Goal: Transaction & Acquisition: Purchase product/service

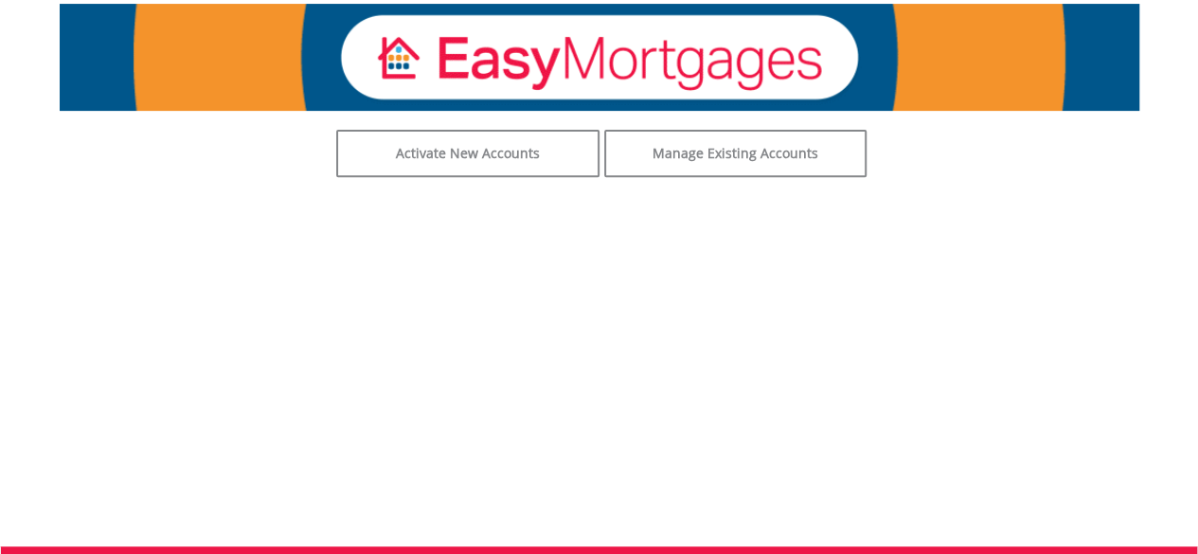
scroll to position [95, 0]
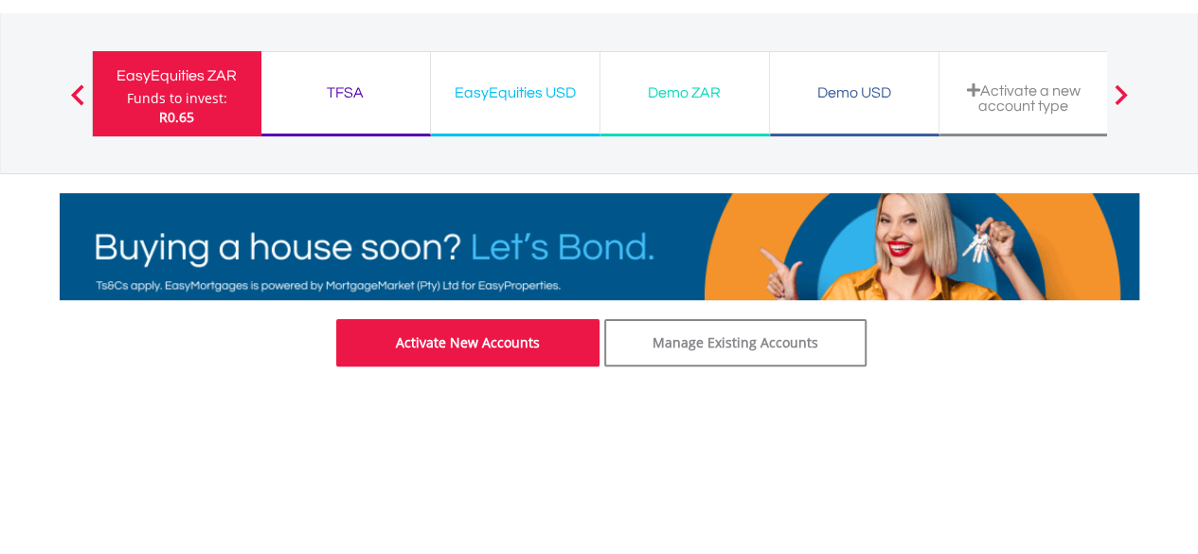
click at [542, 341] on link "Activate New Accounts" at bounding box center [467, 342] width 263 height 47
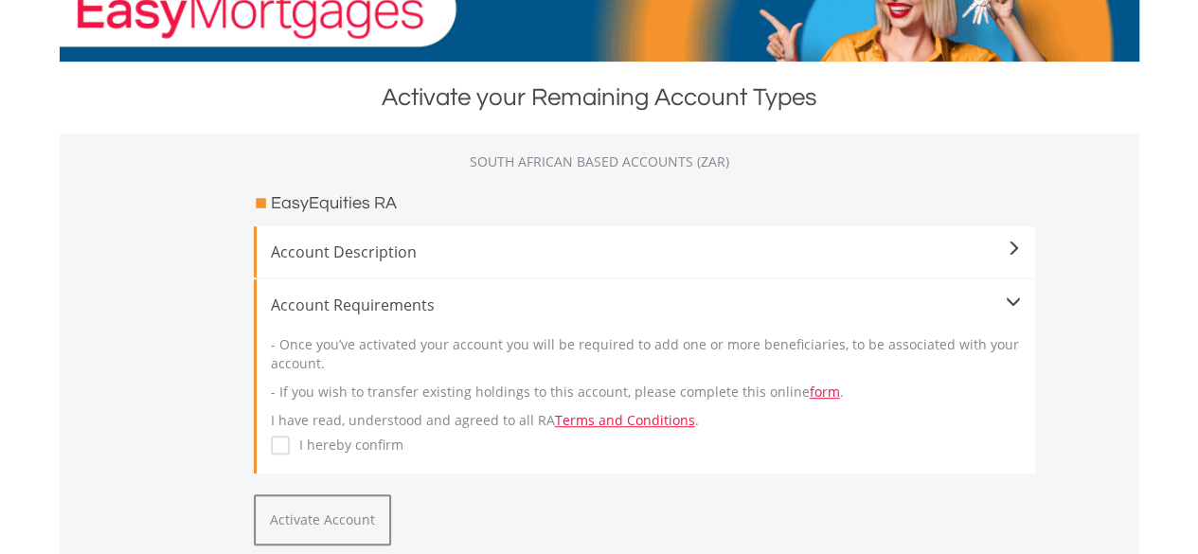
scroll to position [284, 0]
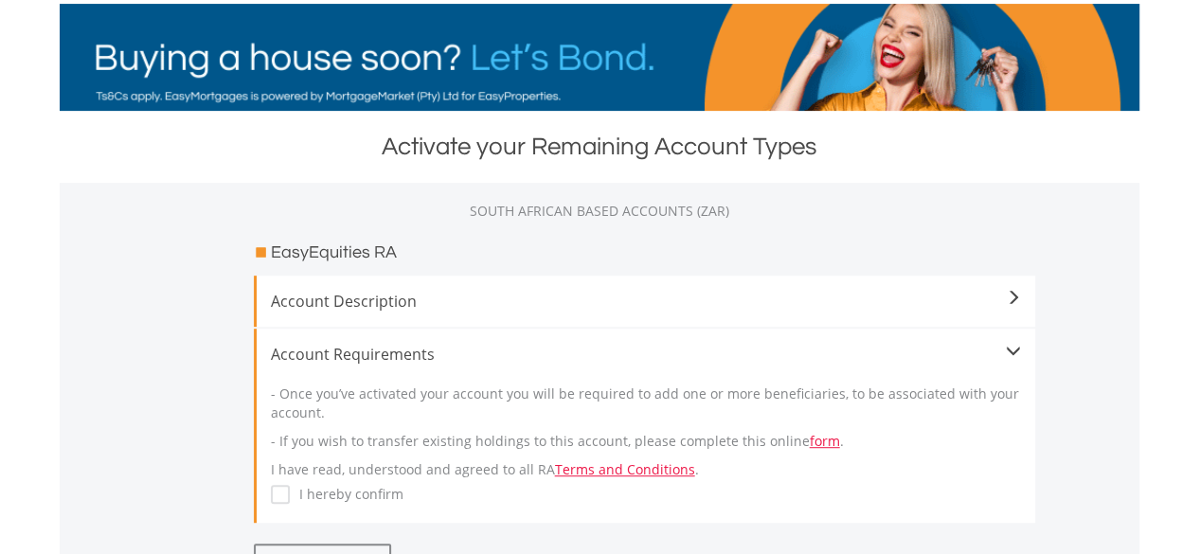
click at [290, 492] on label "I hereby confirm" at bounding box center [347, 494] width 114 height 19
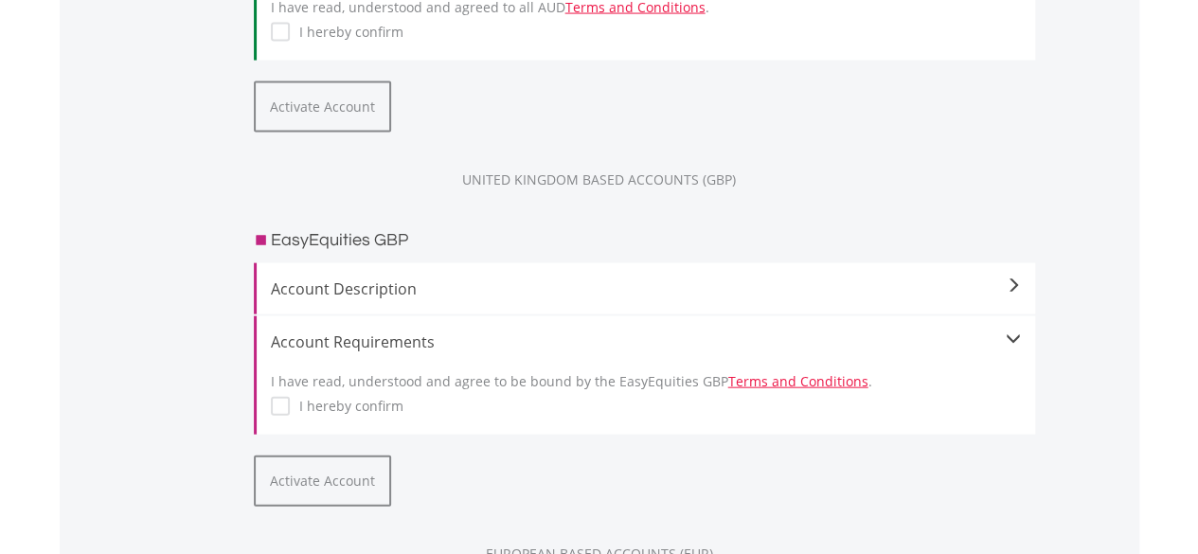
scroll to position [2084, 0]
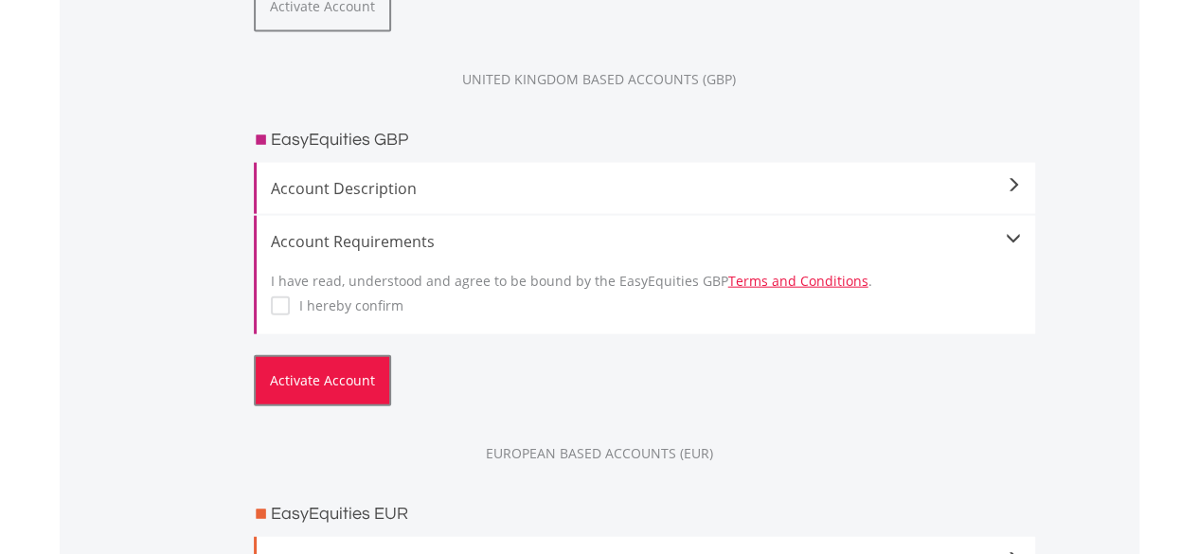
click at [324, 390] on button "Activate Account" at bounding box center [322, 380] width 137 height 51
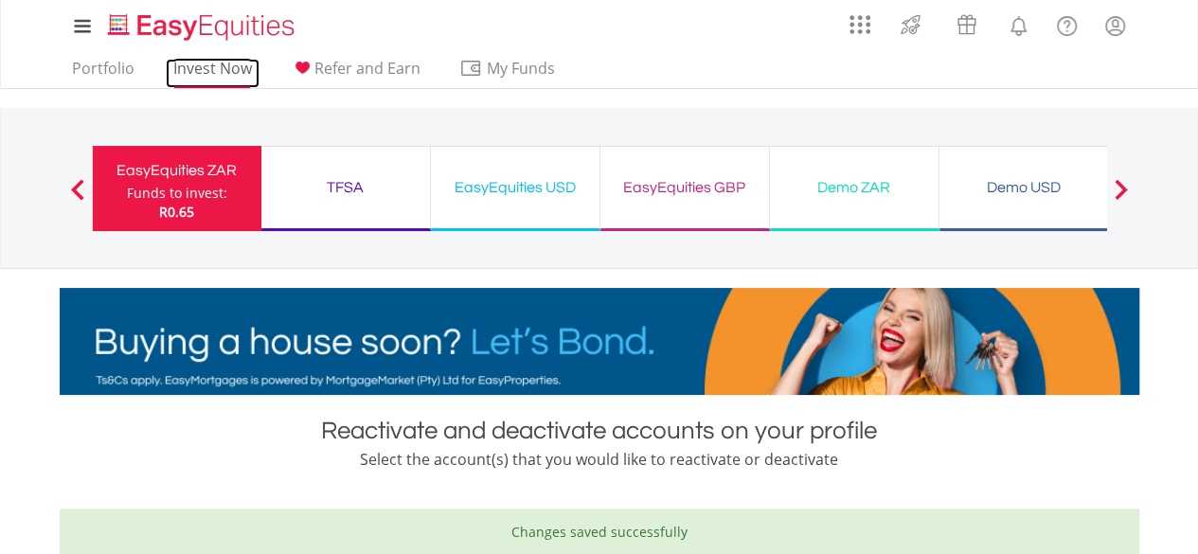
click at [234, 70] on link "Invest Now" at bounding box center [213, 73] width 94 height 29
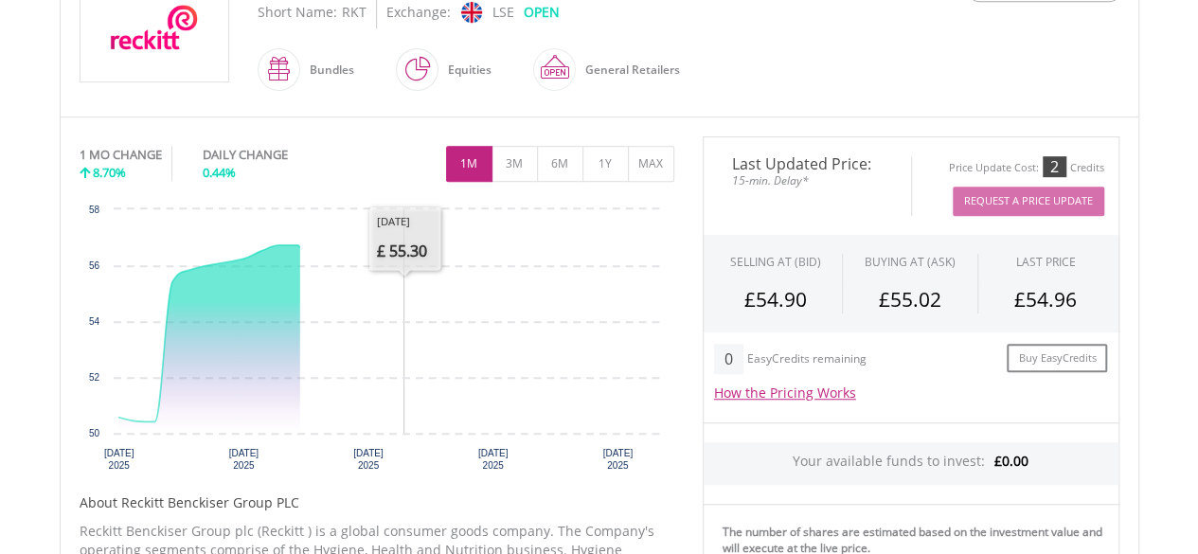
scroll to position [474, 0]
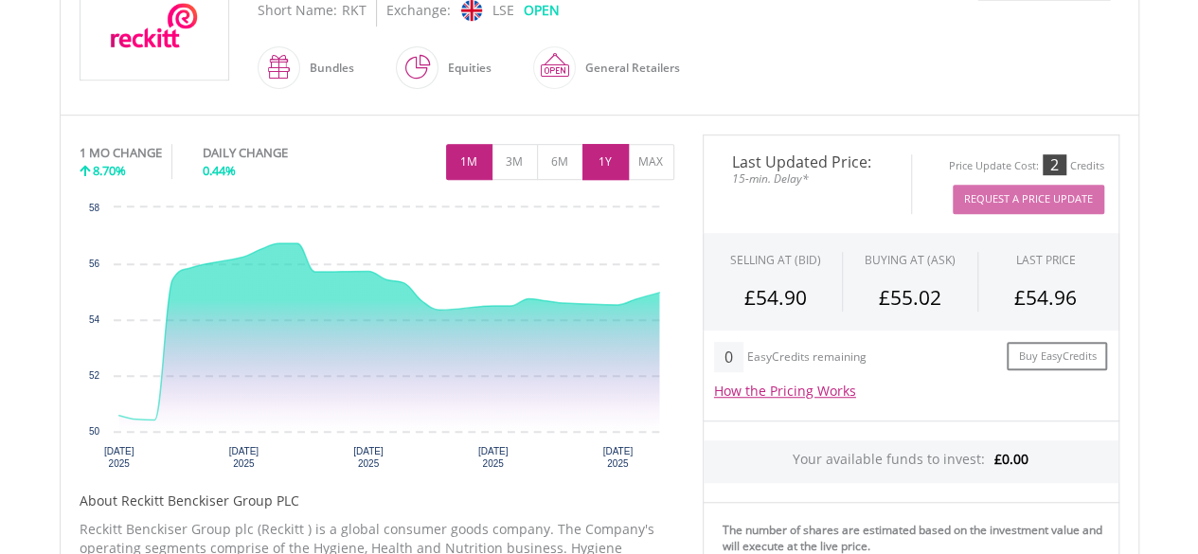
click at [610, 165] on button "1Y" at bounding box center [605, 162] width 46 height 36
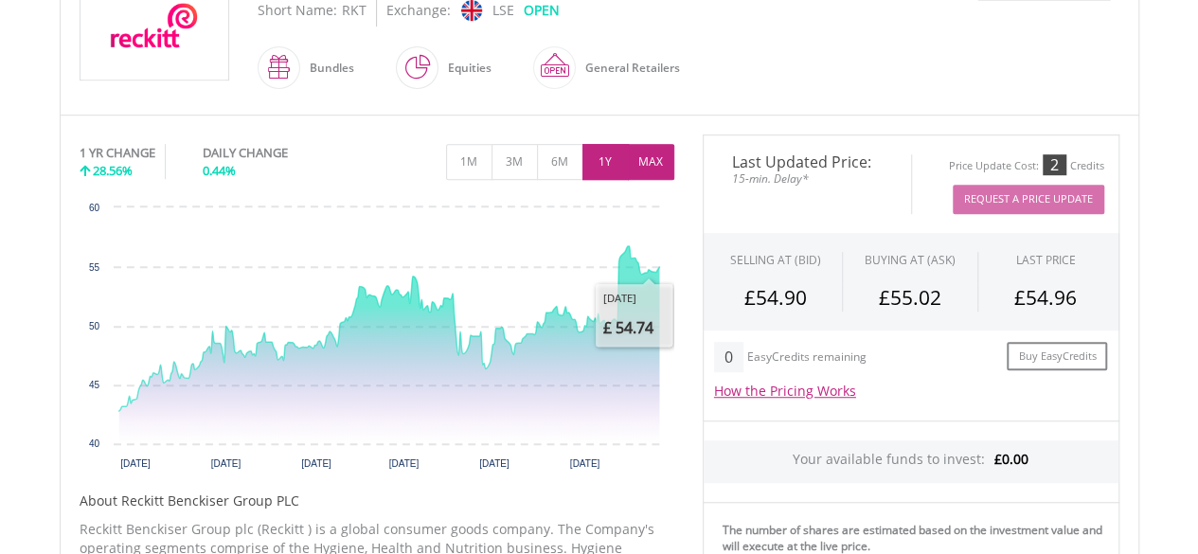
click at [658, 152] on button "MAX" at bounding box center [651, 162] width 46 height 36
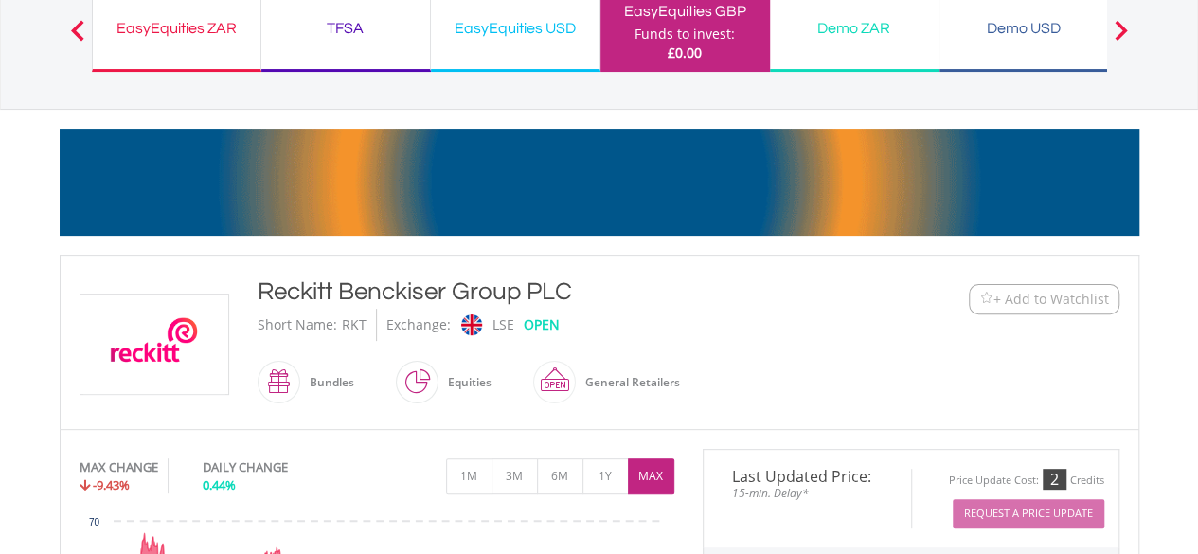
scroll to position [95, 0]
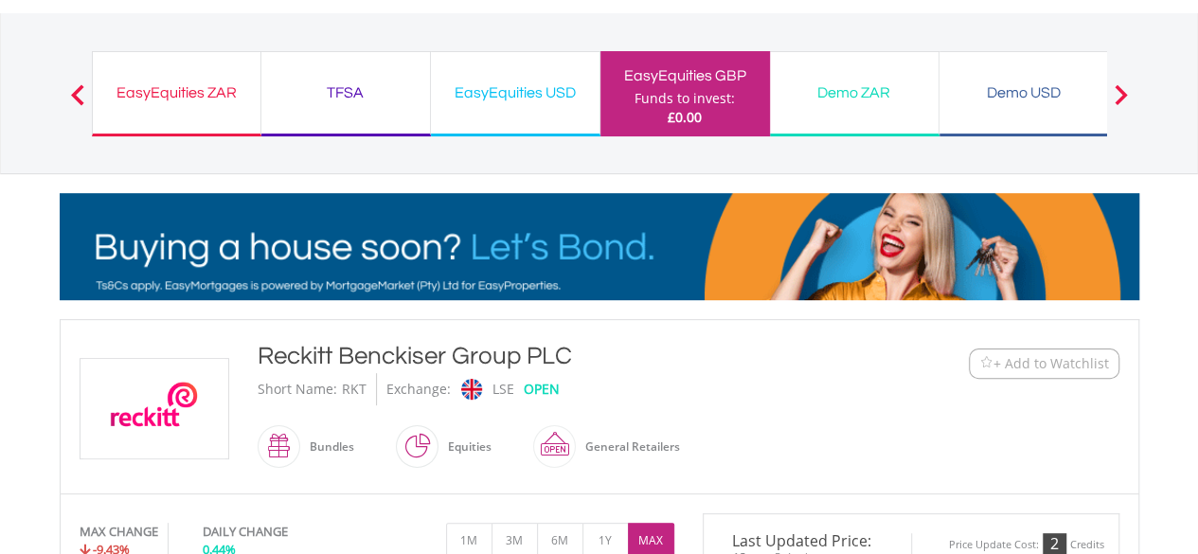
click at [1047, 365] on span "+ Add to Watchlist" at bounding box center [1051, 363] width 116 height 19
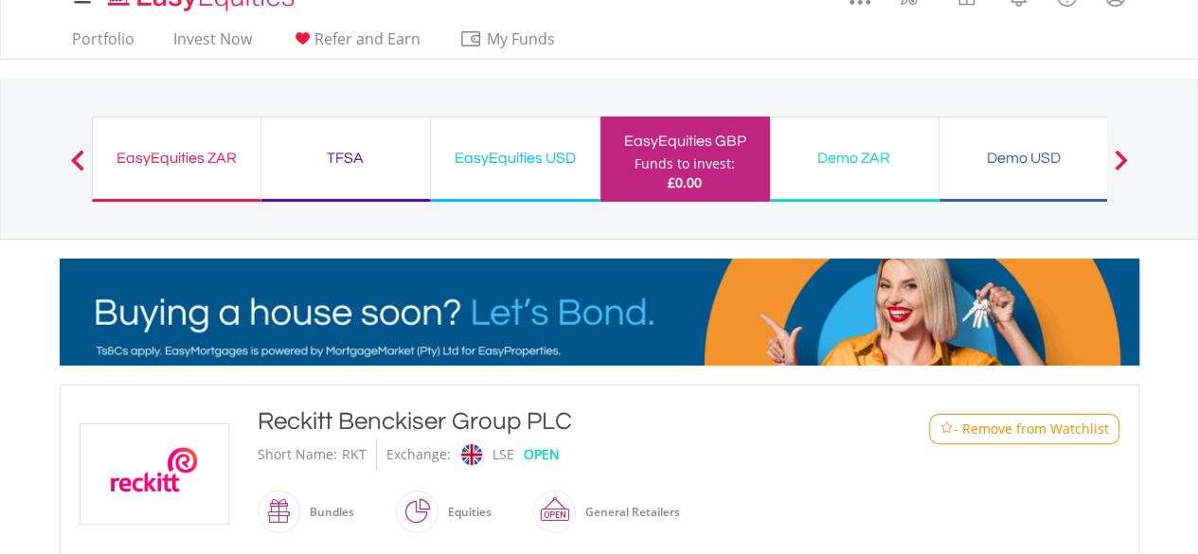
scroll to position [0, 0]
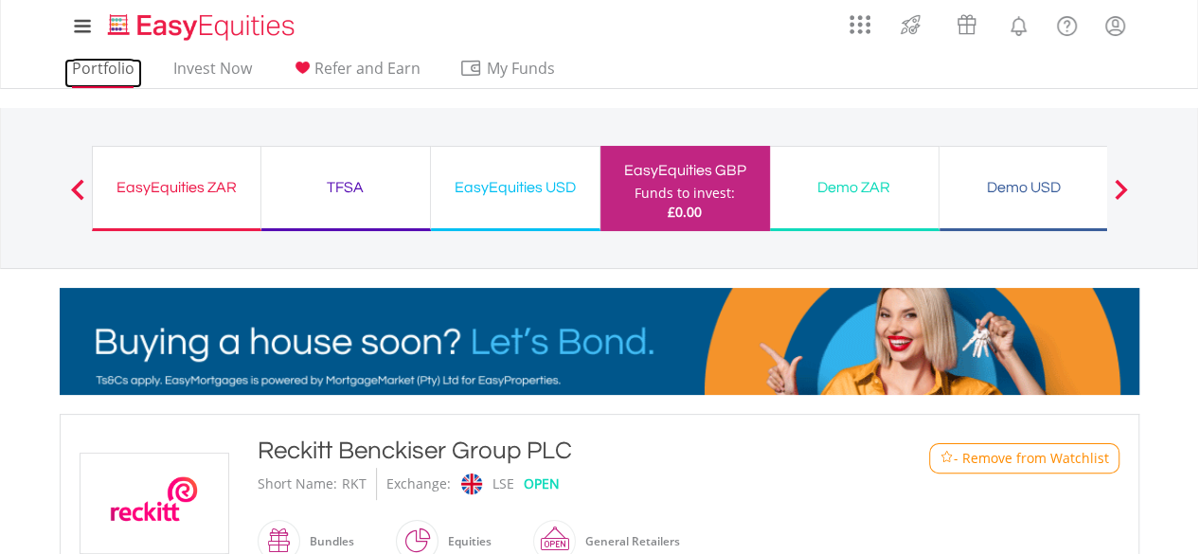
click at [97, 66] on link "Portfolio" at bounding box center [103, 73] width 78 height 29
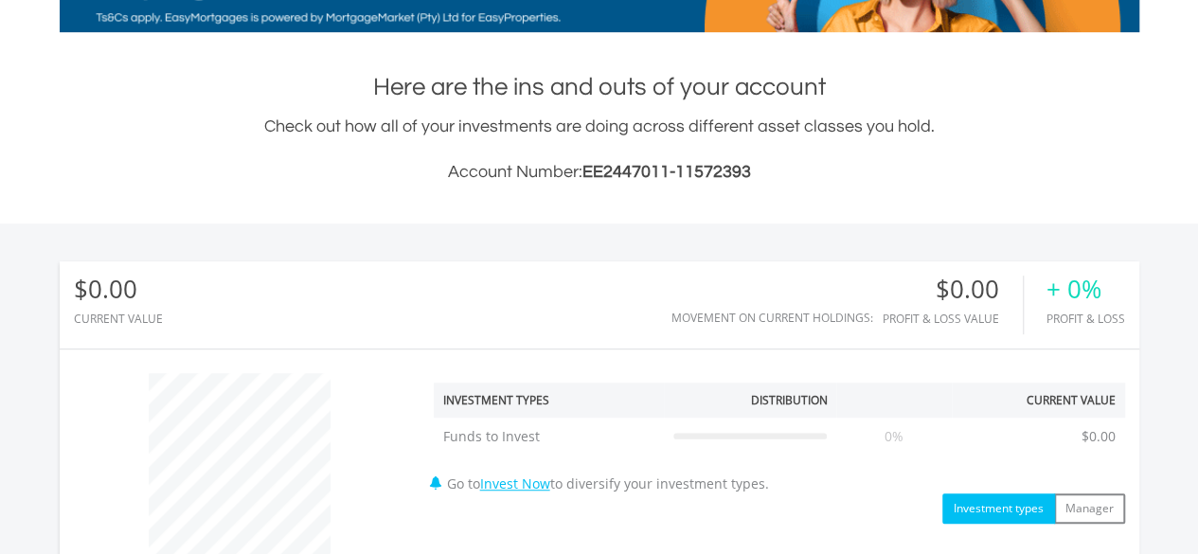
scroll to position [360, 0]
